Goal: Transaction & Acquisition: Obtain resource

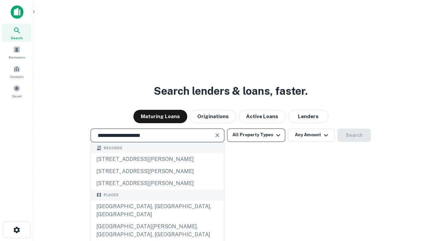
click at [157, 220] on div "[GEOGRAPHIC_DATA], [GEOGRAPHIC_DATA], [GEOGRAPHIC_DATA]" at bounding box center [157, 210] width 133 height 20
click at [256, 135] on button "All Property Types" at bounding box center [256, 134] width 58 height 13
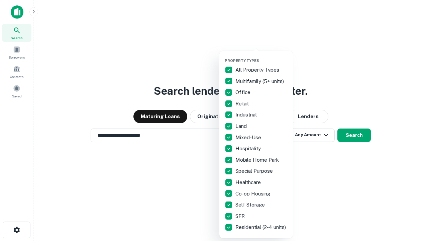
type input "**********"
click at [262, 56] on button "button" at bounding box center [262, 56] width 74 height 0
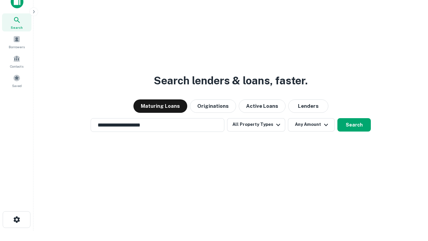
scroll to position [4, 81]
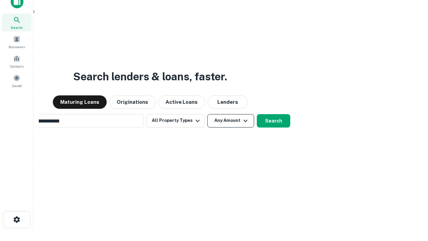
click at [207, 114] on button "Any Amount" at bounding box center [230, 120] width 47 height 13
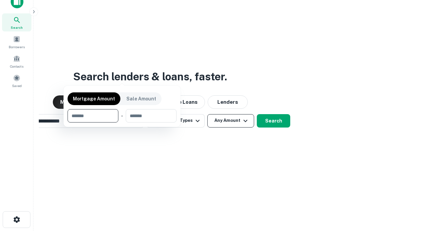
scroll to position [11, 0]
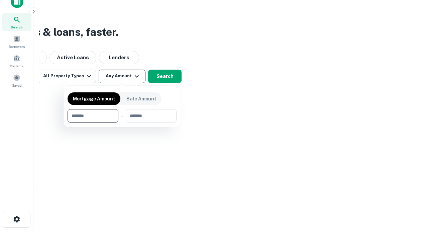
type input "*******"
click at [122, 122] on button "button" at bounding box center [122, 122] width 109 height 0
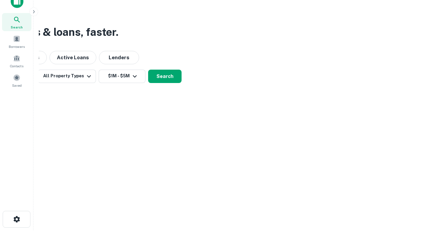
scroll to position [10, 0]
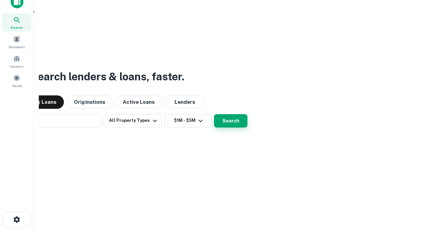
click at [214, 114] on button "Search" at bounding box center [230, 120] width 33 height 13
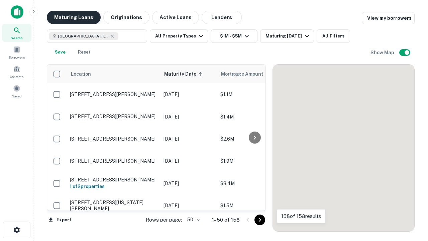
click at [74, 17] on button "Maturing Loans" at bounding box center [74, 17] width 54 height 13
